Goal: Transaction & Acquisition: Purchase product/service

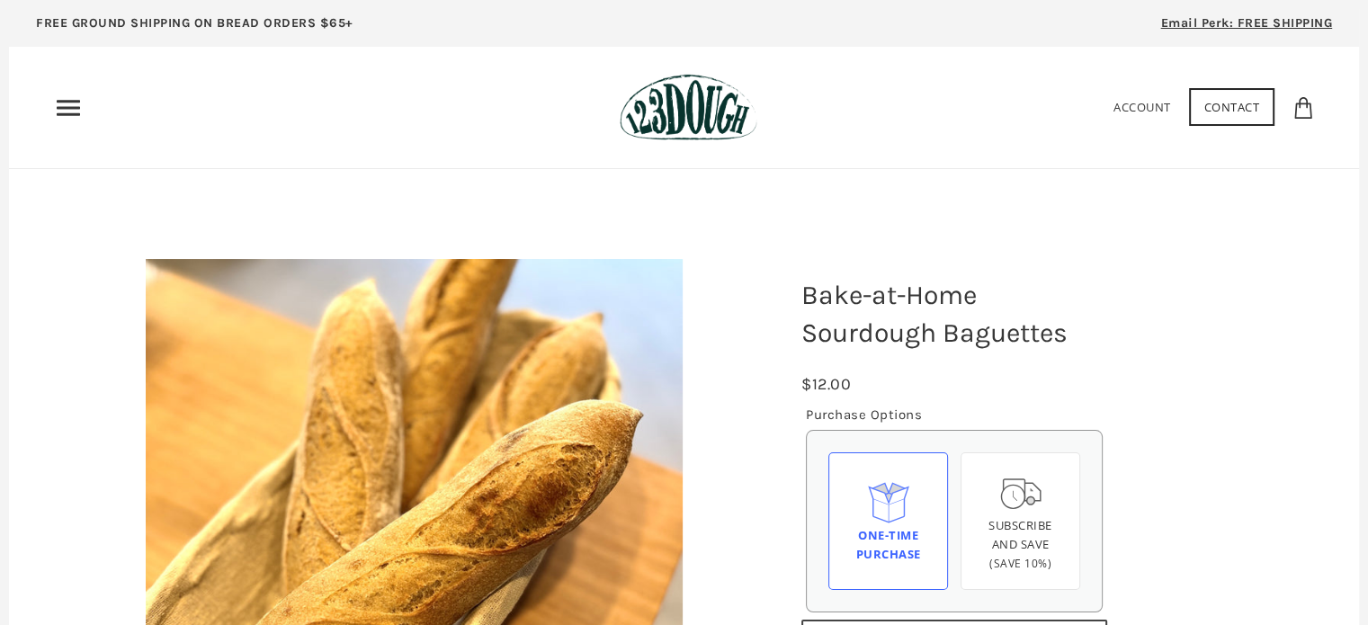
click at [64, 106] on use "Primary" at bounding box center [68, 107] width 23 height 15
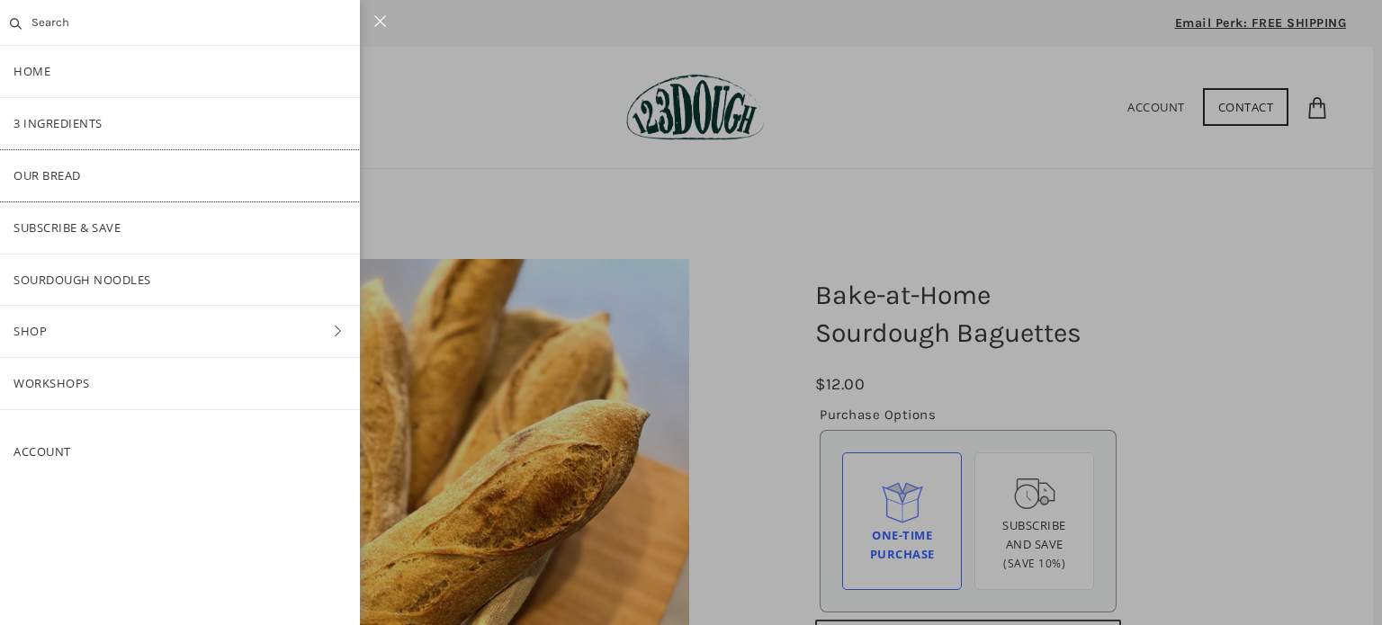
click at [65, 167] on link "Our Bread" at bounding box center [180, 175] width 360 height 51
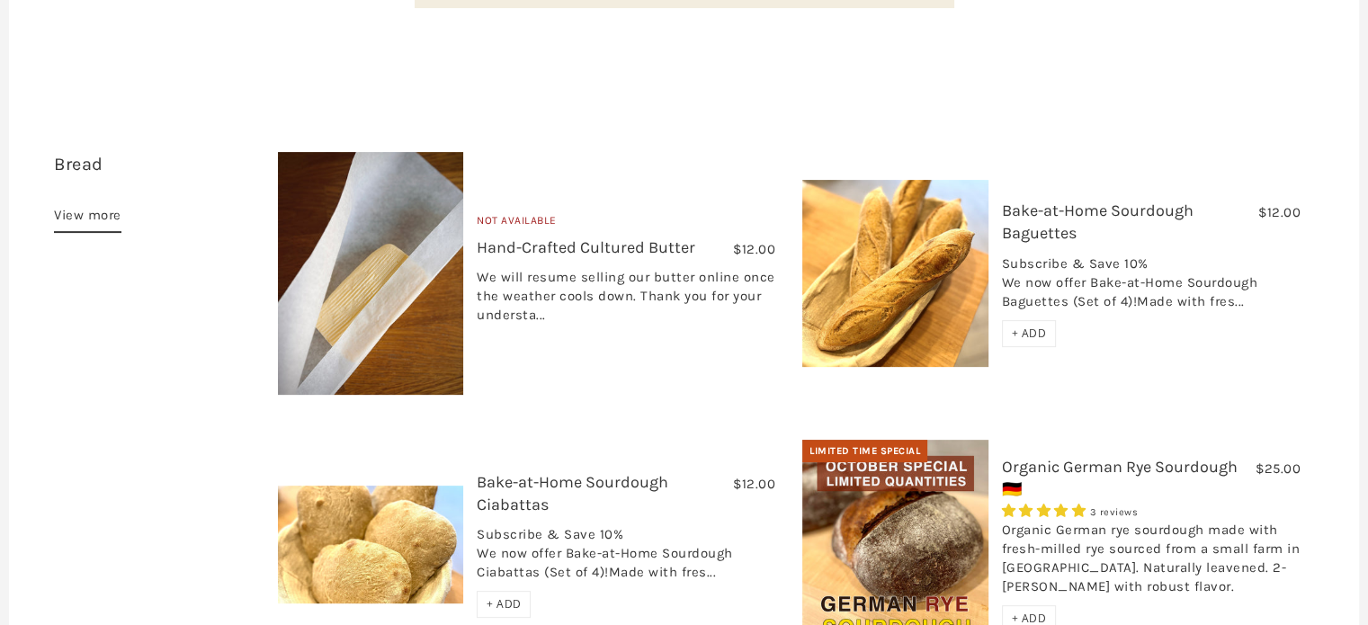
scroll to position [498, 0]
click at [1074, 200] on link "Bake-at-Home Sourdough Baguettes" at bounding box center [1098, 221] width 192 height 42
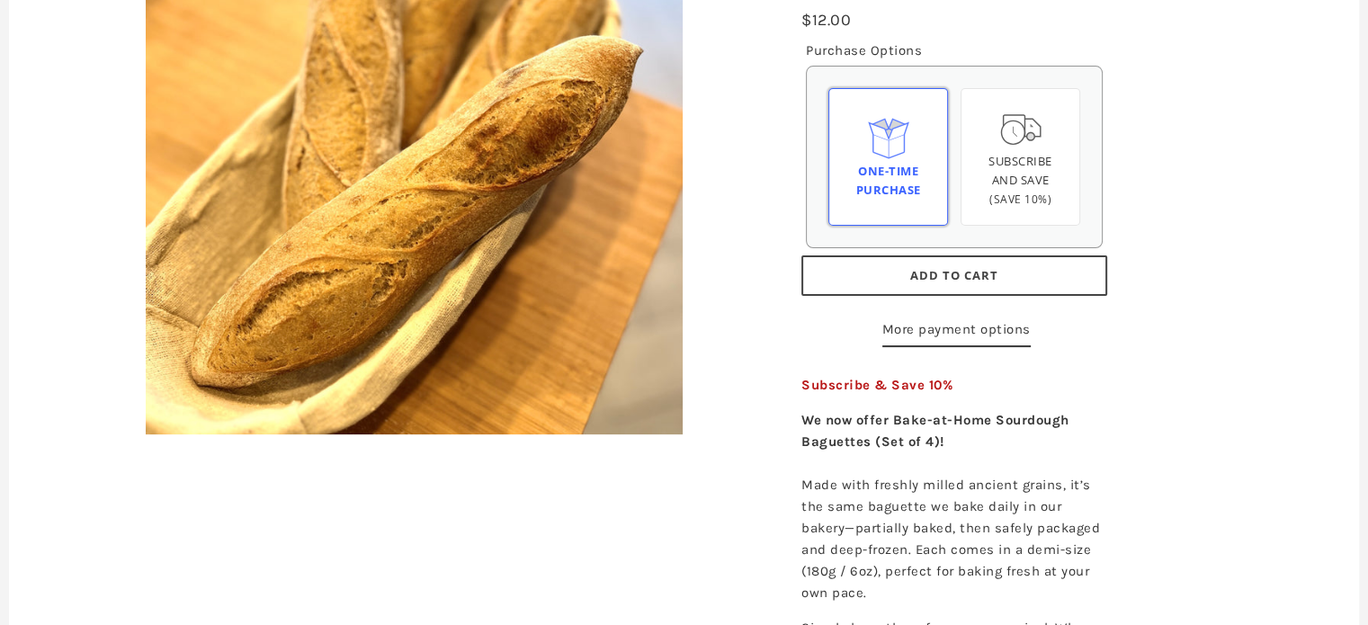
scroll to position [345, 0]
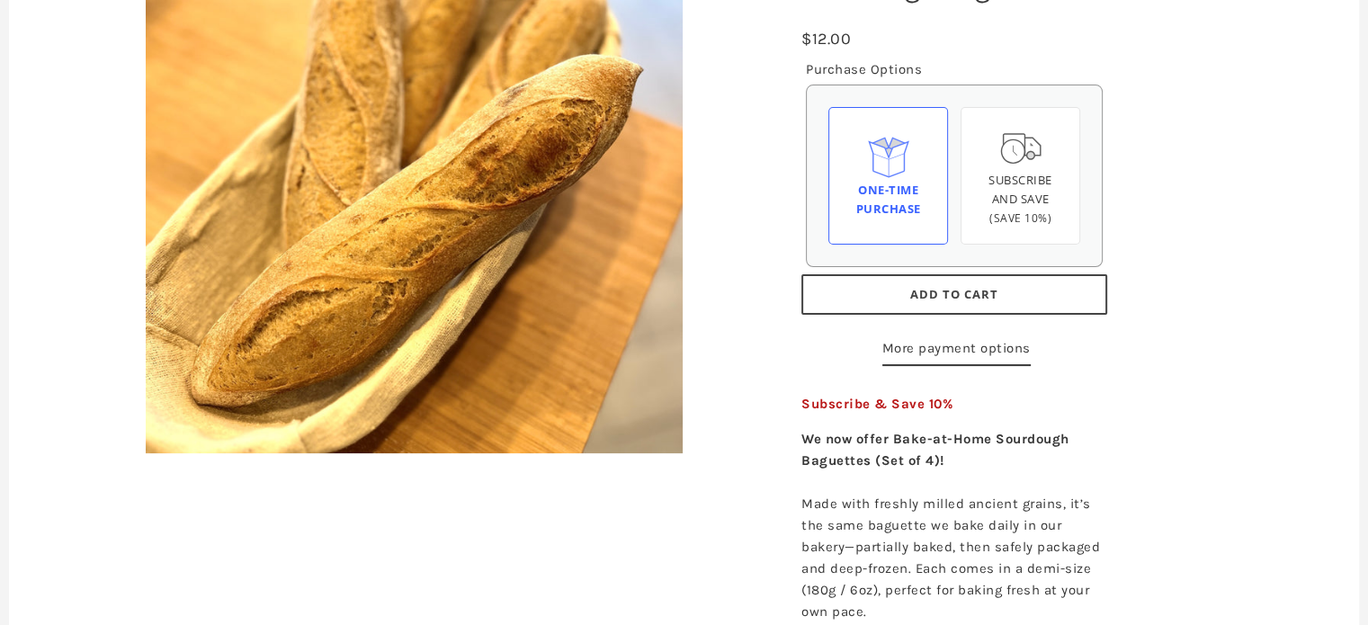
click at [962, 292] on span "Add to Cart" at bounding box center [954, 294] width 88 height 16
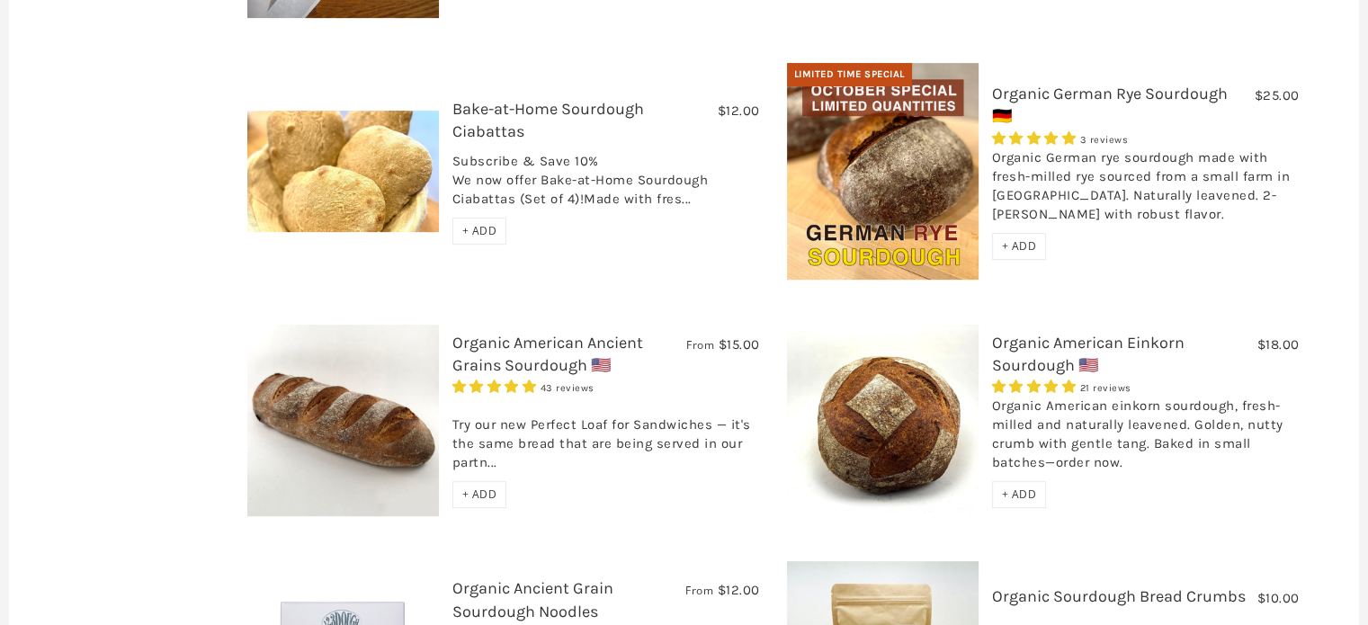
scroll to position [820, 0]
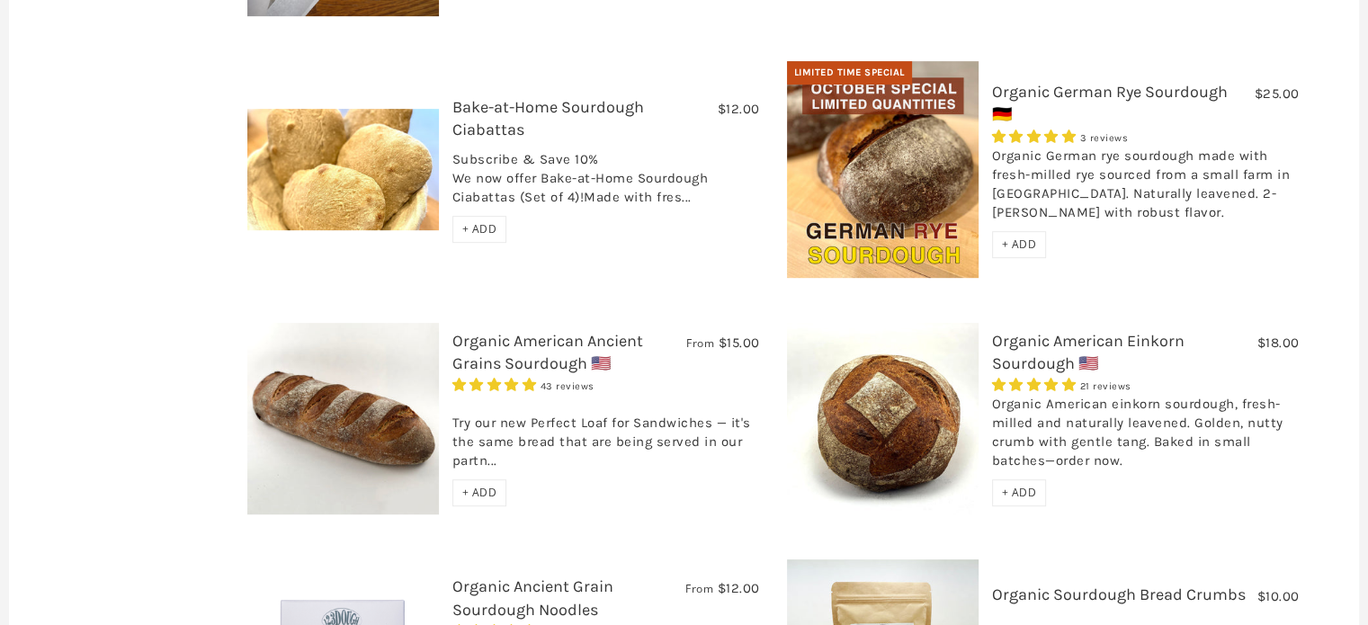
click at [507, 331] on link "Organic American Ancient Grains Sourdough 🇺🇸" at bounding box center [547, 352] width 191 height 42
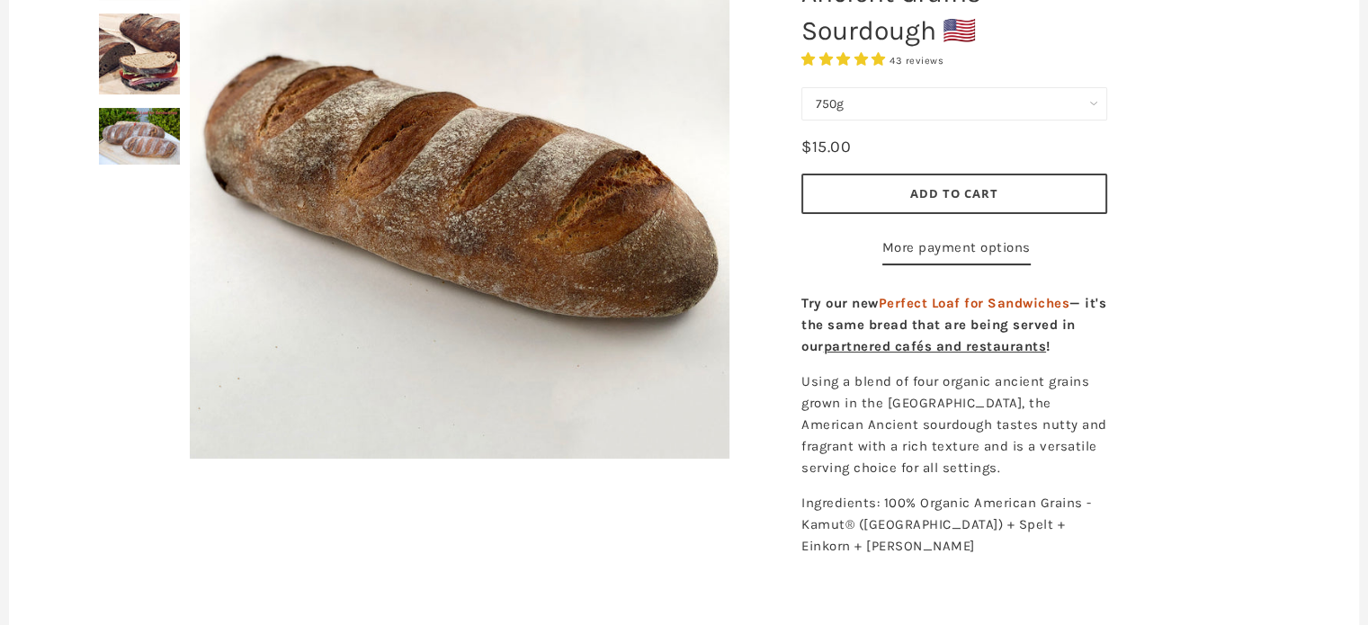
scroll to position [334, 0]
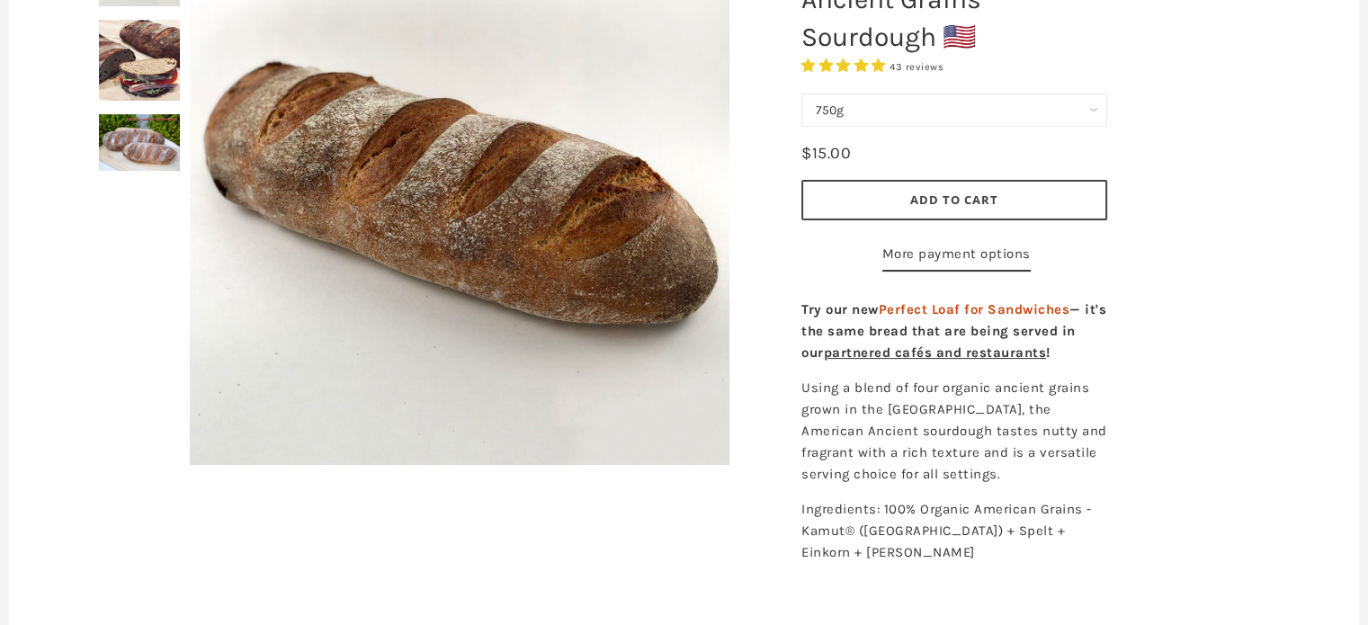
click at [148, 62] on div at bounding box center [460, 195] width 630 height 630
click at [147, 71] on div at bounding box center [460, 195] width 630 height 630
click at [147, 72] on div at bounding box center [460, 195] width 630 height 630
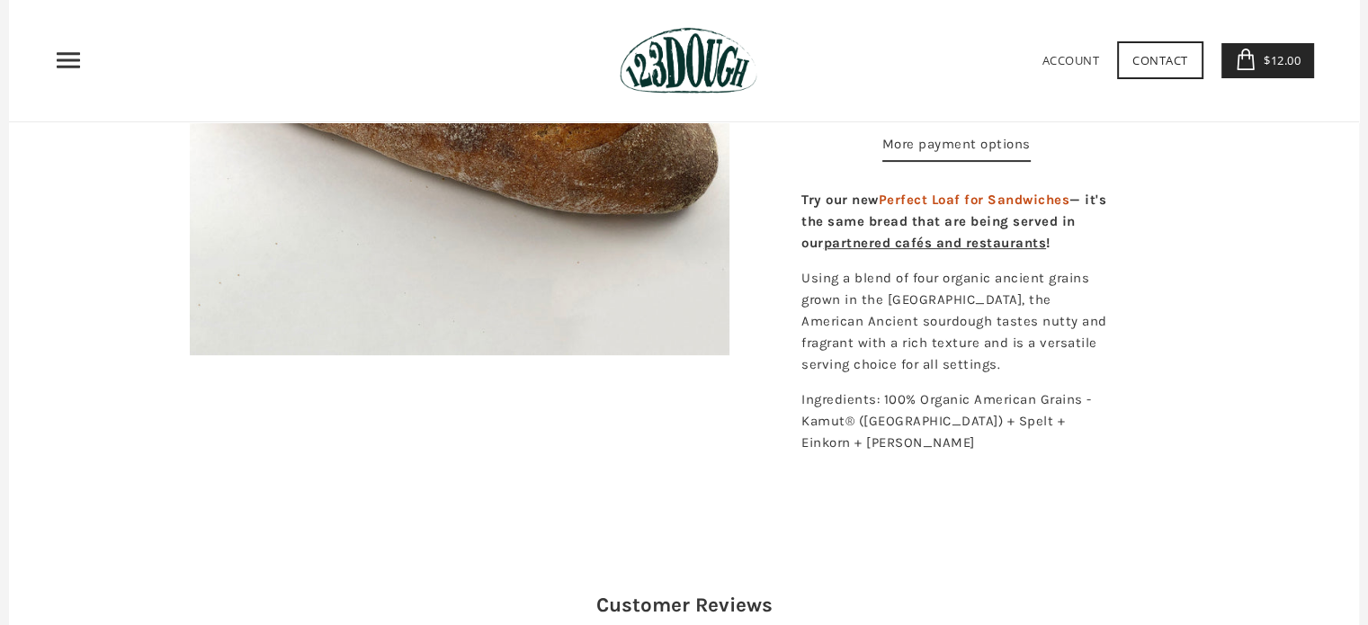
scroll to position [439, 0]
